Goal: Navigation & Orientation: Find specific page/section

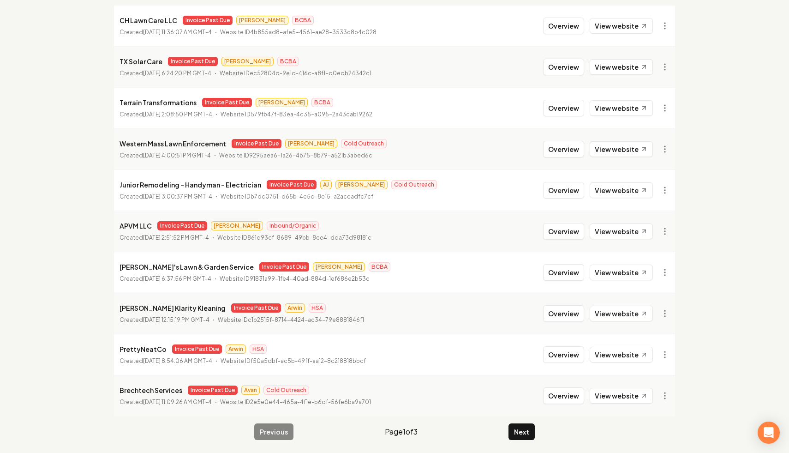
scroll to position [124, 0]
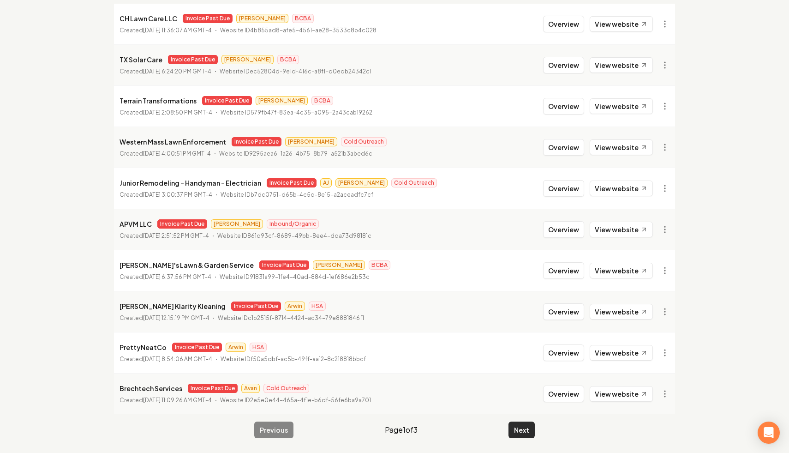
click at [516, 422] on button "Next" at bounding box center [521, 429] width 26 height 17
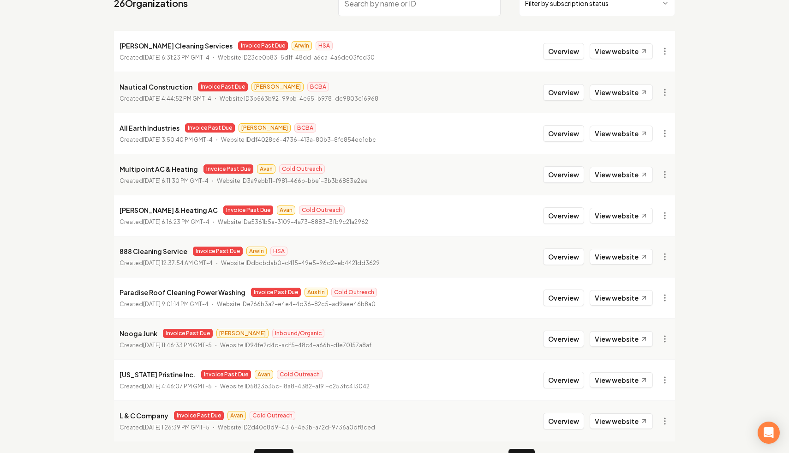
scroll to position [113, 0]
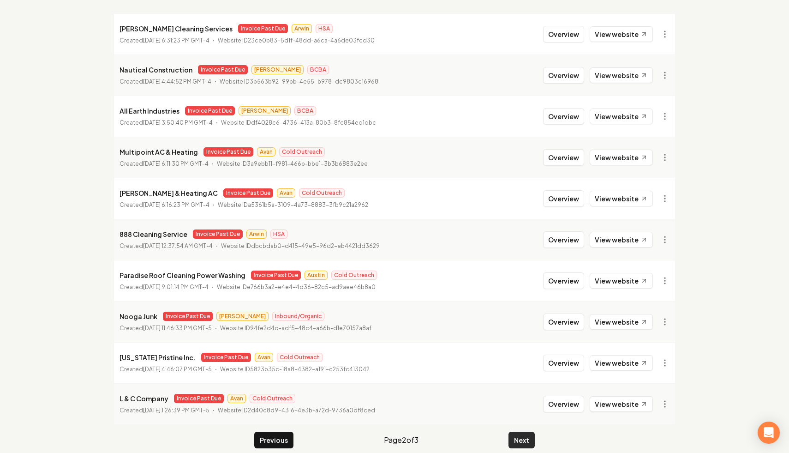
click at [519, 441] on button "Next" at bounding box center [521, 439] width 26 height 17
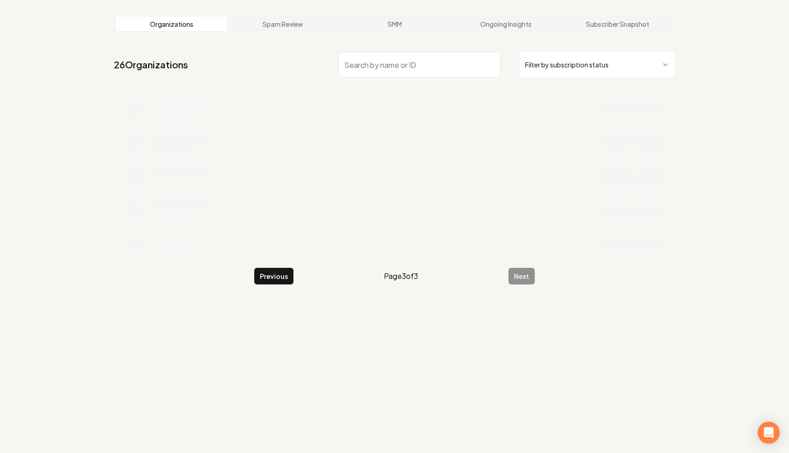
scroll to position [35, 0]
